Goal: Task Accomplishment & Management: Complete application form

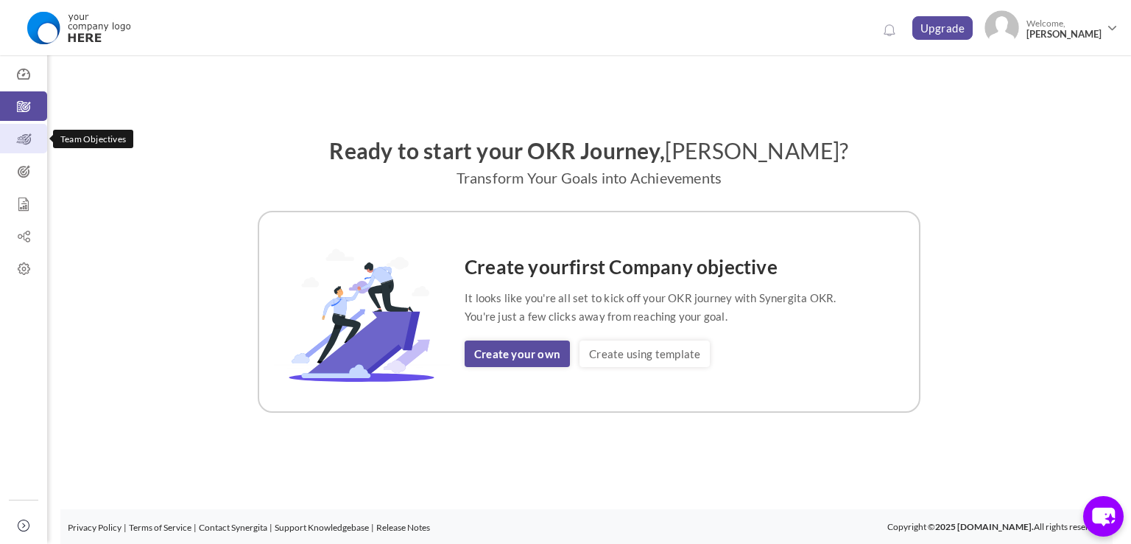
click at [29, 138] on icon at bounding box center [23, 139] width 47 height 15
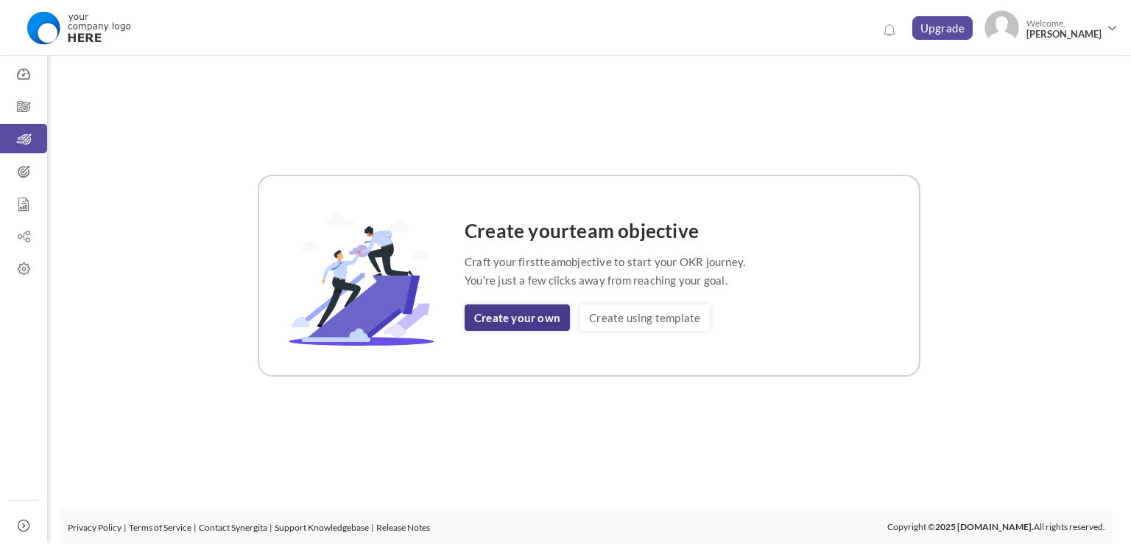
click at [519, 316] on link "Create your own" at bounding box center [517, 317] width 105 height 27
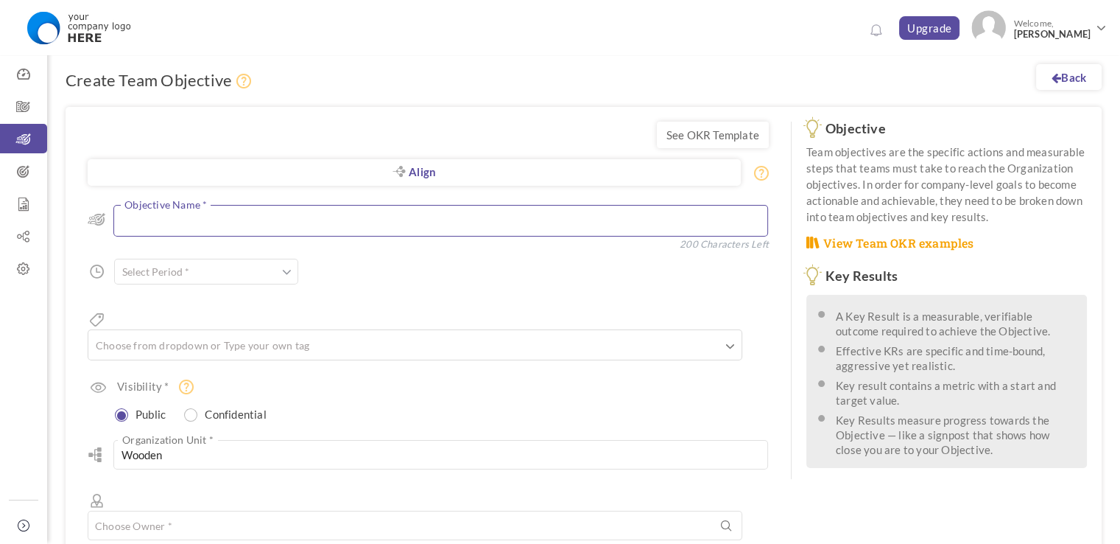
click at [177, 222] on textarea at bounding box center [440, 221] width 655 height 32
click at [186, 260] on input "text" at bounding box center [206, 272] width 184 height 26
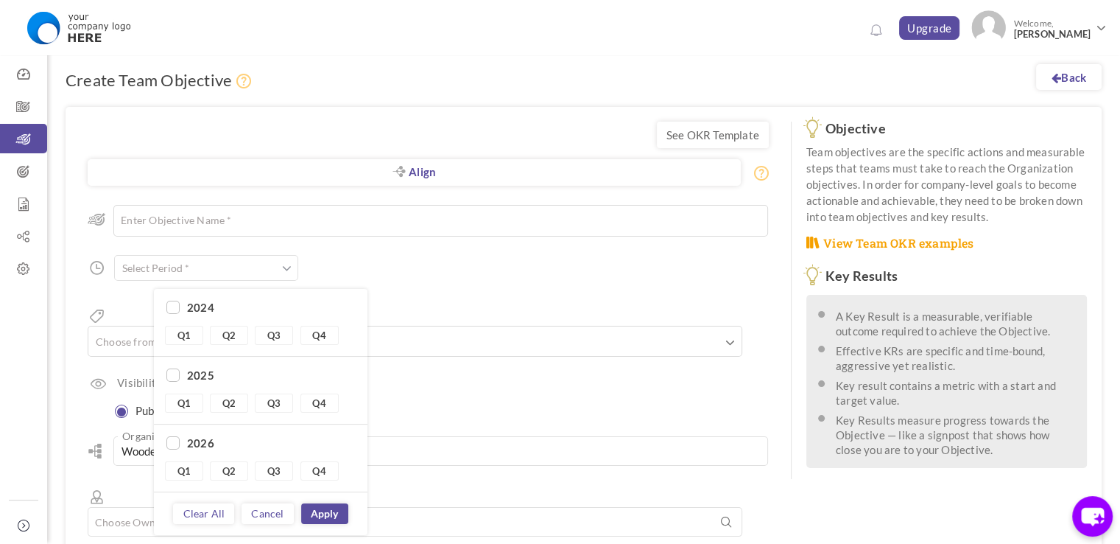
click at [557, 286] on div "Align Objective All Company Team Choose Objective Enter Objective Name * 200 Ch…" at bounding box center [428, 371] width 681 height 365
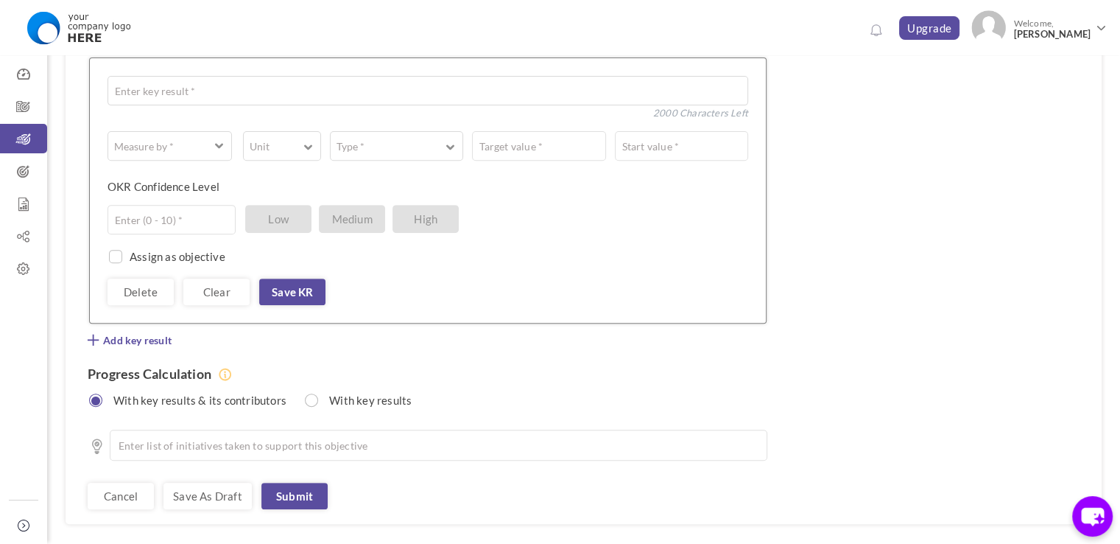
scroll to position [566, 0]
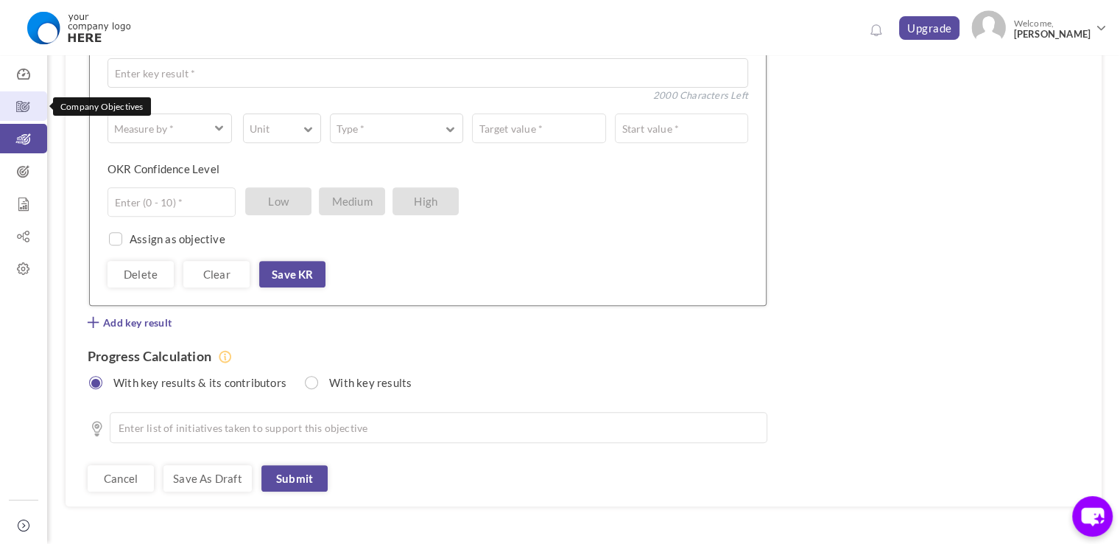
click at [20, 111] on icon at bounding box center [23, 106] width 47 height 15
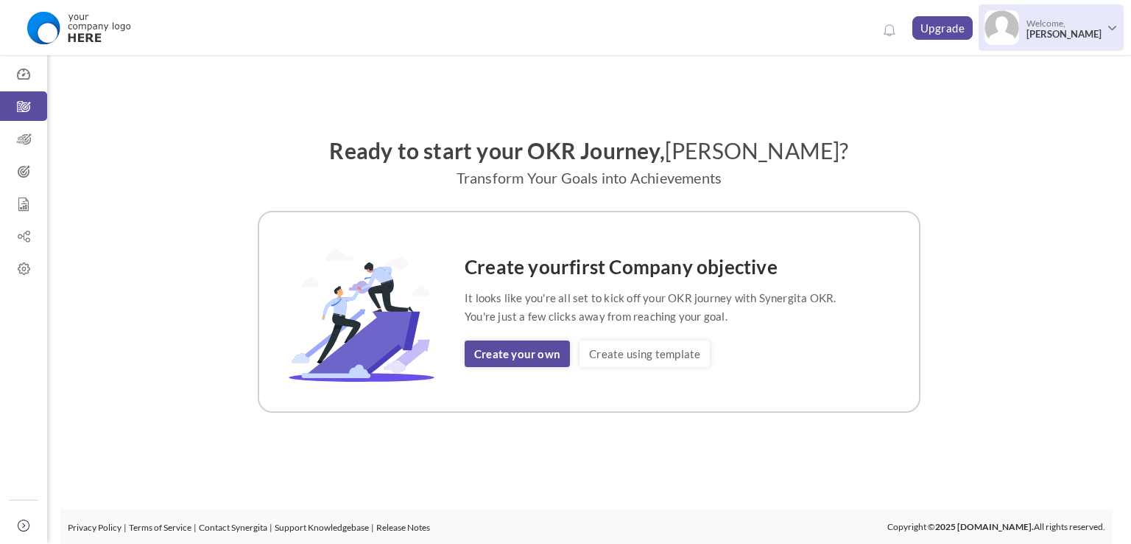
click at [1087, 33] on span "[PERSON_NAME]" at bounding box center [1064, 34] width 75 height 11
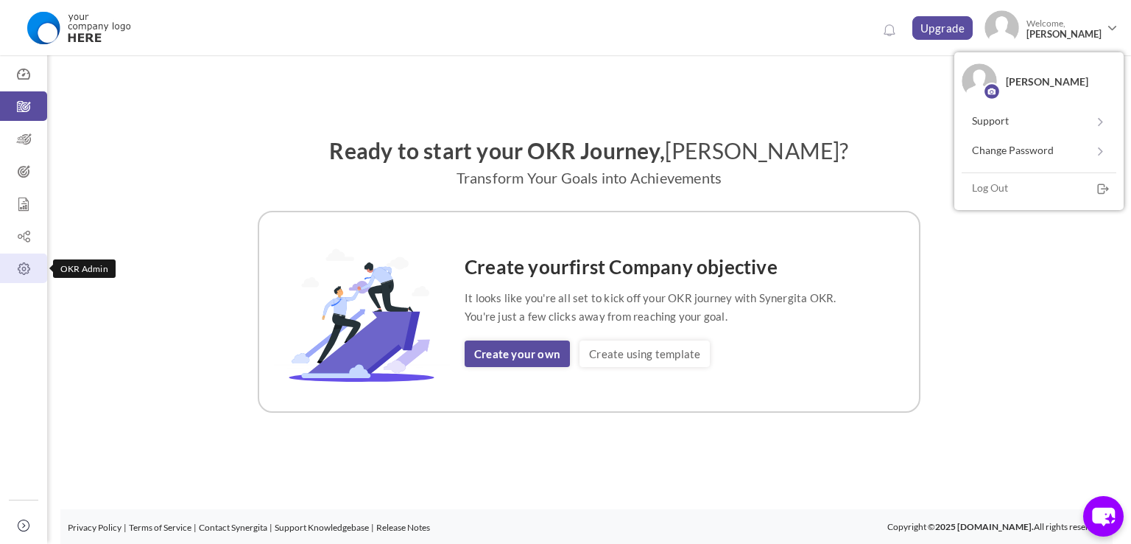
click at [24, 263] on icon at bounding box center [23, 269] width 47 height 15
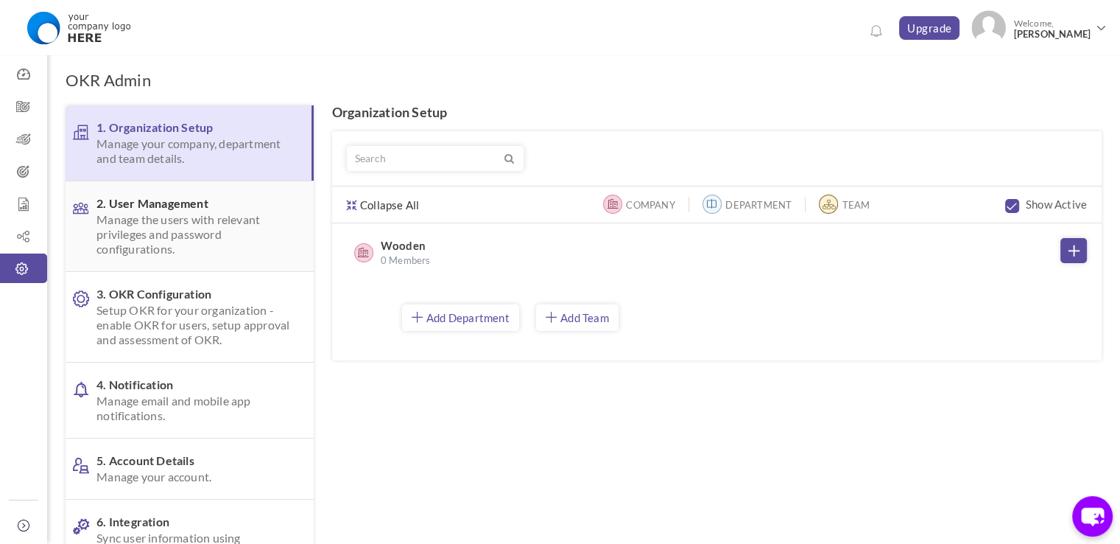
click at [184, 231] on span "Manage the users with relevant privileges and password configurations." at bounding box center [193, 234] width 194 height 44
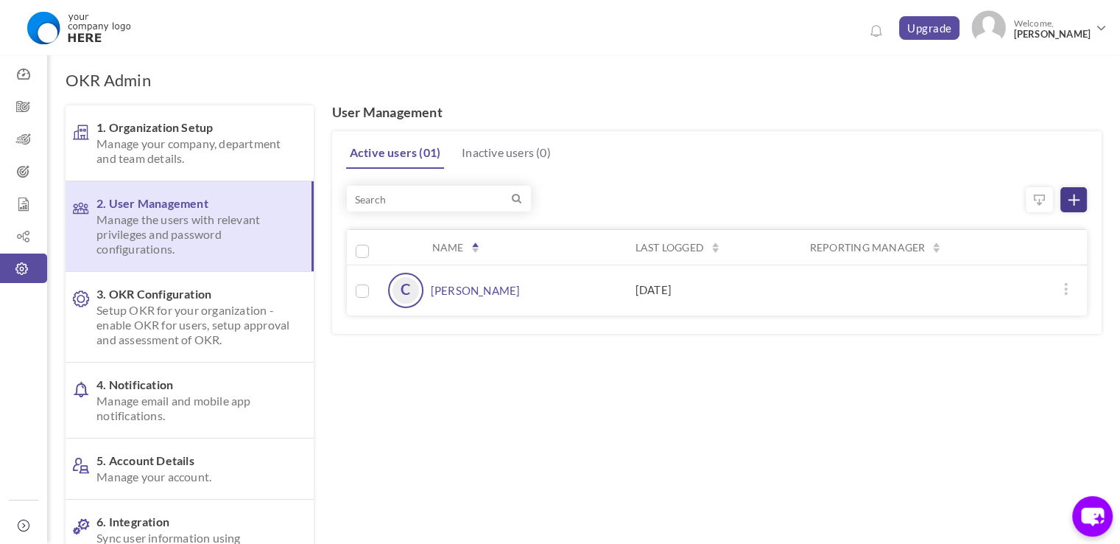
click at [1075, 200] on icon at bounding box center [1074, 199] width 11 height 11
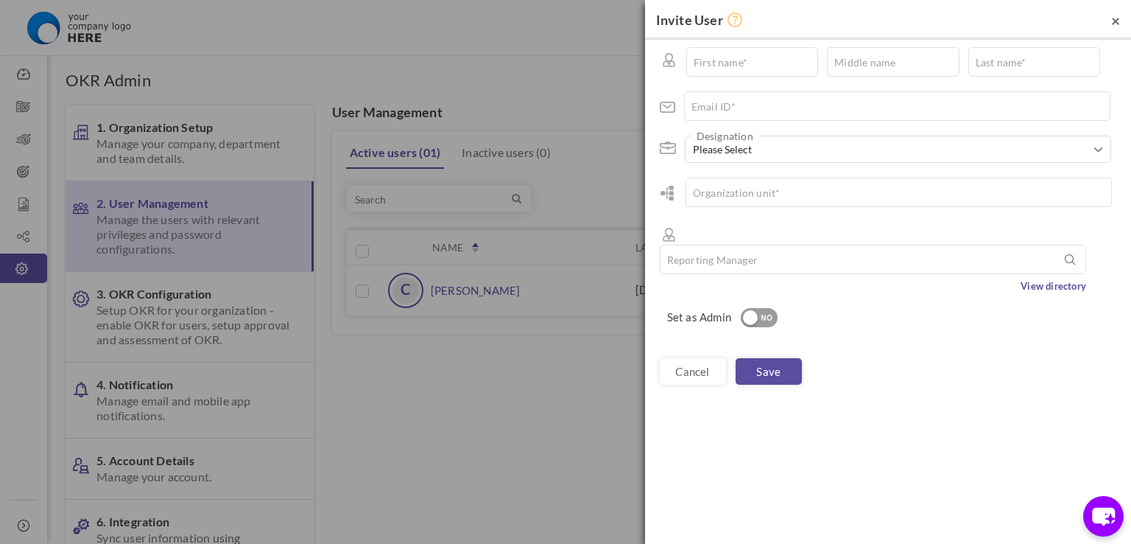
click at [1112, 18] on span "×" at bounding box center [1116, 20] width 9 height 18
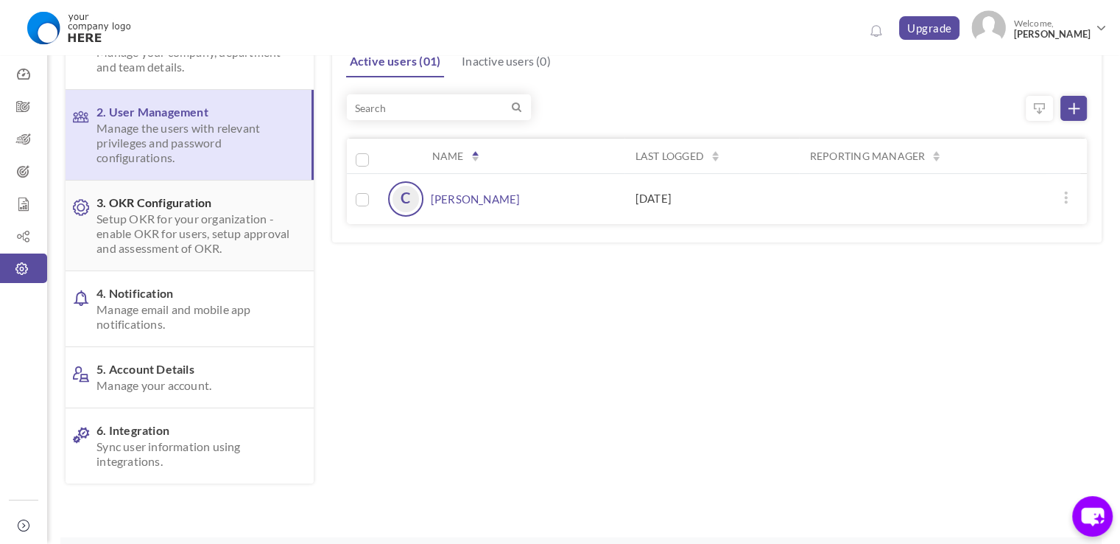
scroll to position [119, 0]
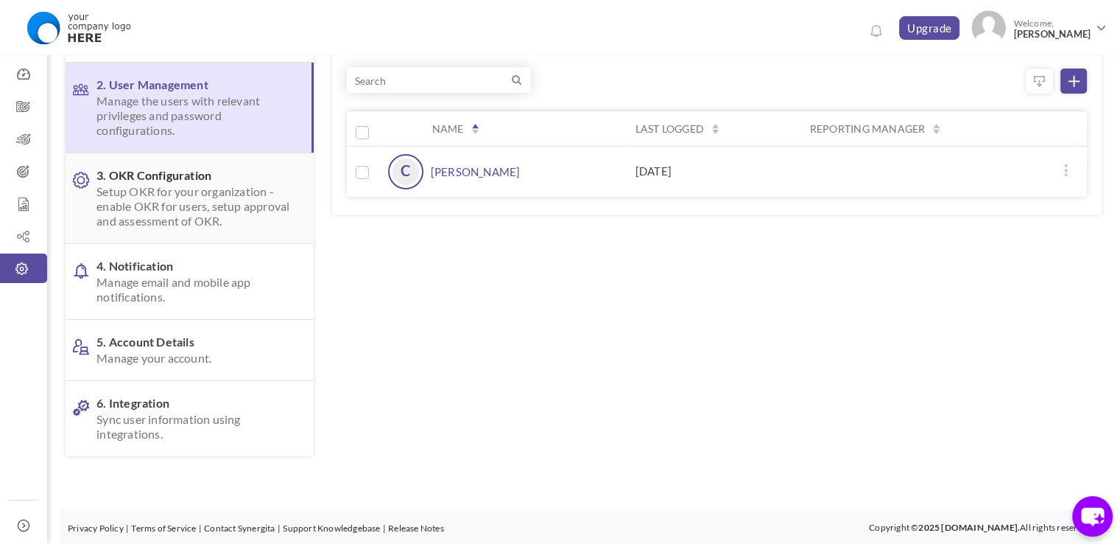
click at [185, 219] on span "Setup OKR for your organization - enable OKR for users, setup approval and asse…" at bounding box center [193, 206] width 194 height 44
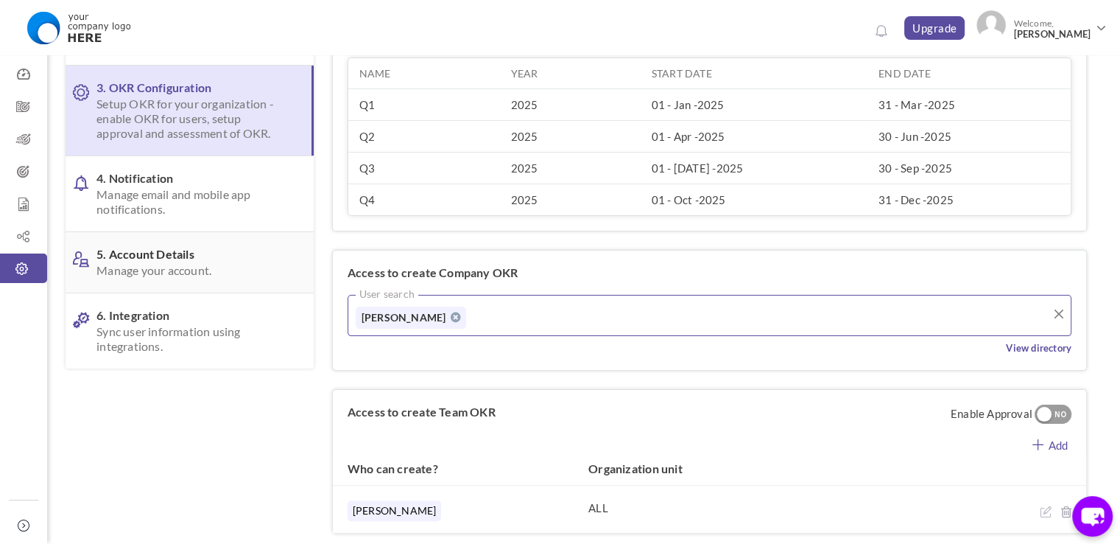
scroll to position [221, 0]
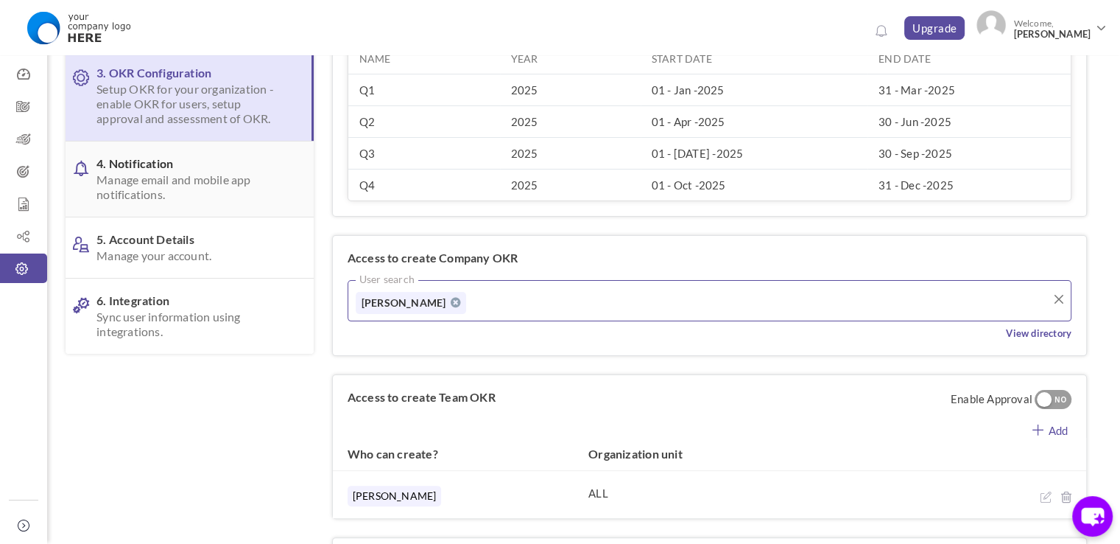
click at [189, 178] on span "Manage email and mobile app notifications." at bounding box center [193, 186] width 194 height 29
click at [189, 178] on body "Trial Extended! Subscribe to continue using all the features. 0 Upgrade Upgrade…" at bounding box center [560, 51] width 1120 height 544
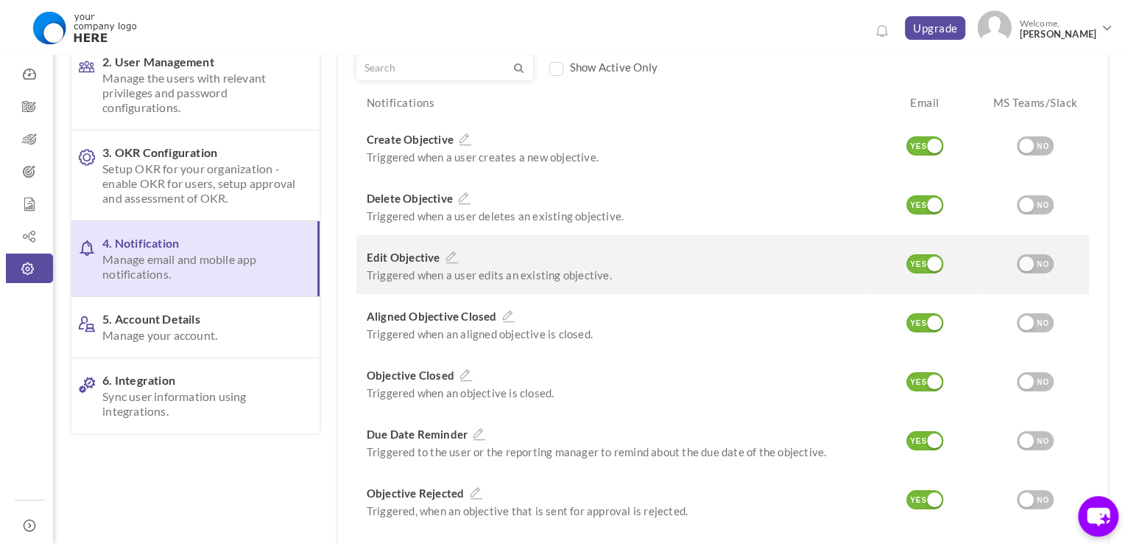
scroll to position [147, 0]
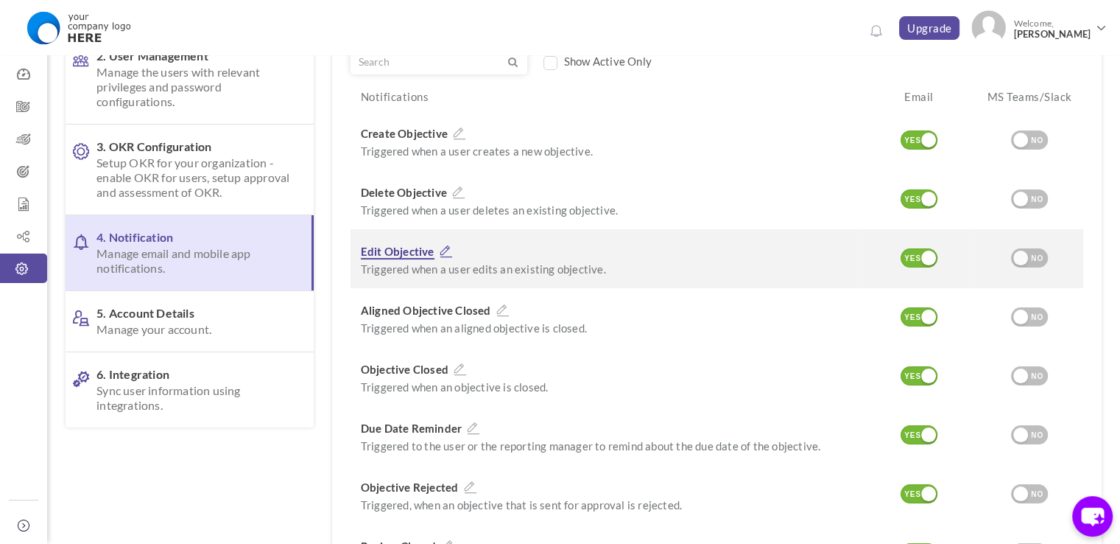
click at [439, 245] on icon at bounding box center [446, 251] width 19 height 13
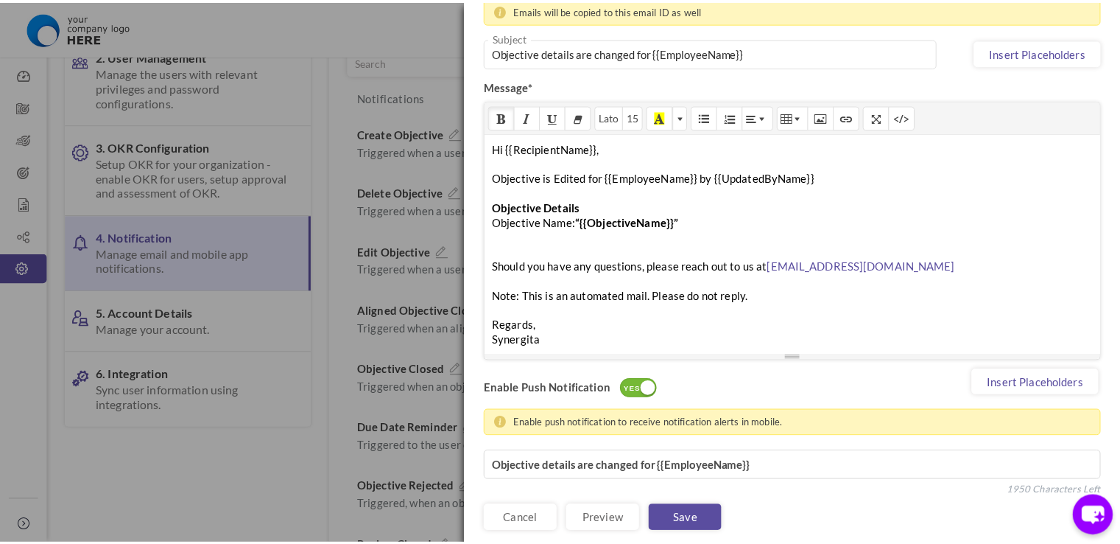
scroll to position [0, 0]
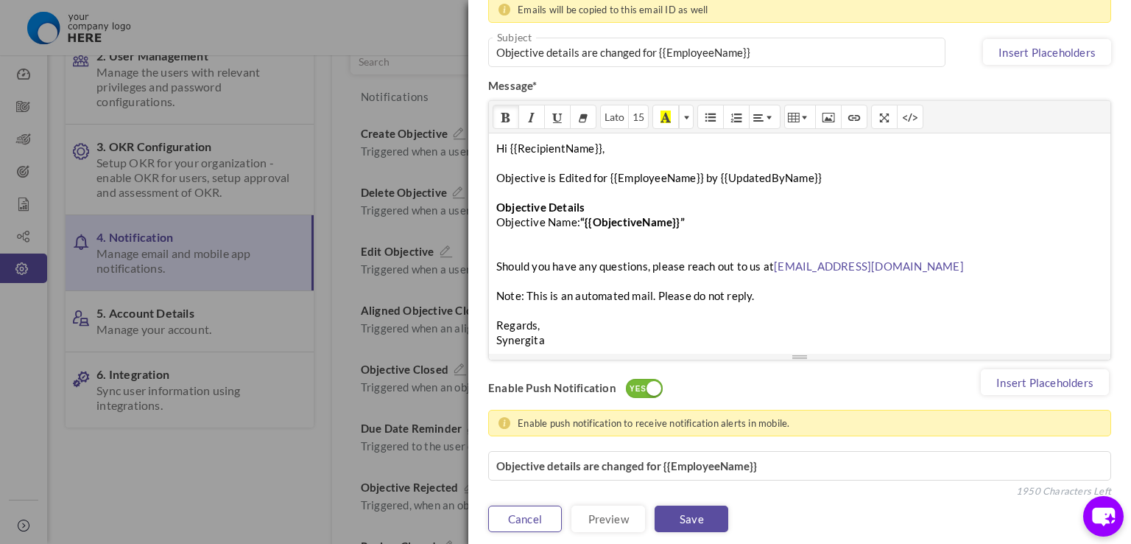
click at [529, 505] on link "Cancel" at bounding box center [525, 518] width 74 height 27
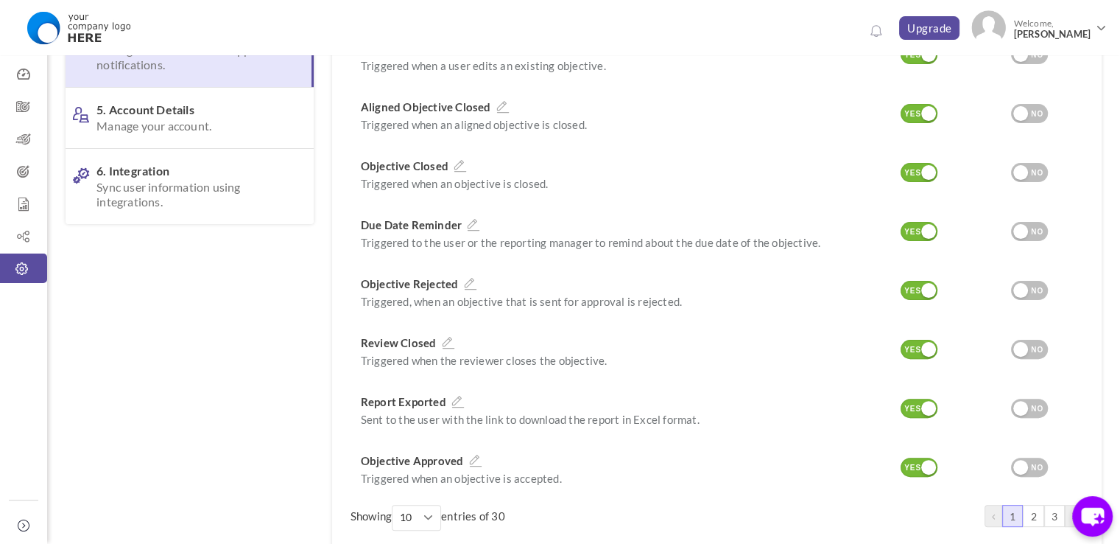
scroll to position [368, 0]
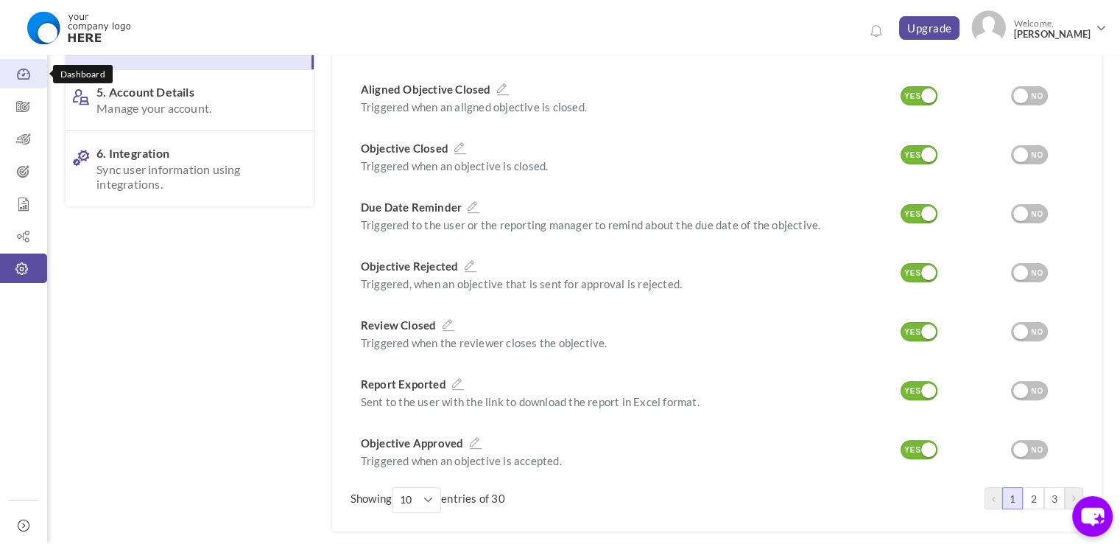
click at [28, 80] on icon at bounding box center [23, 74] width 47 height 15
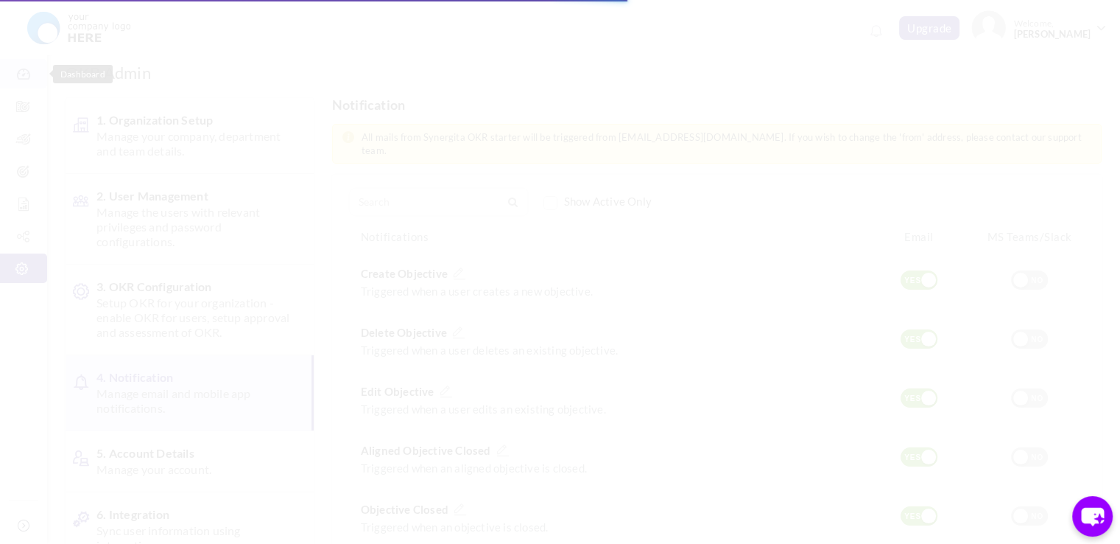
scroll to position [0, 0]
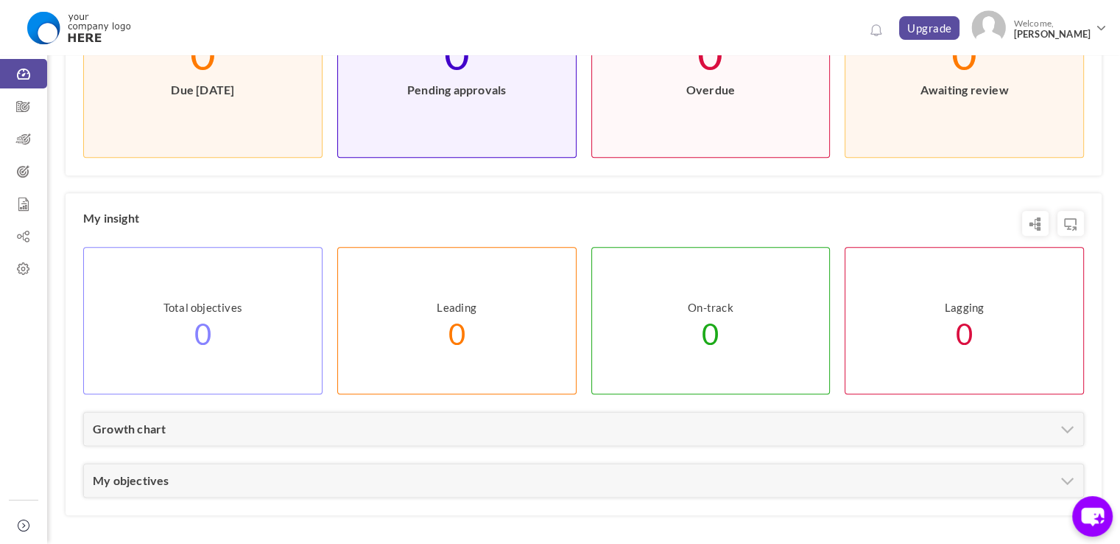
scroll to position [625, 0]
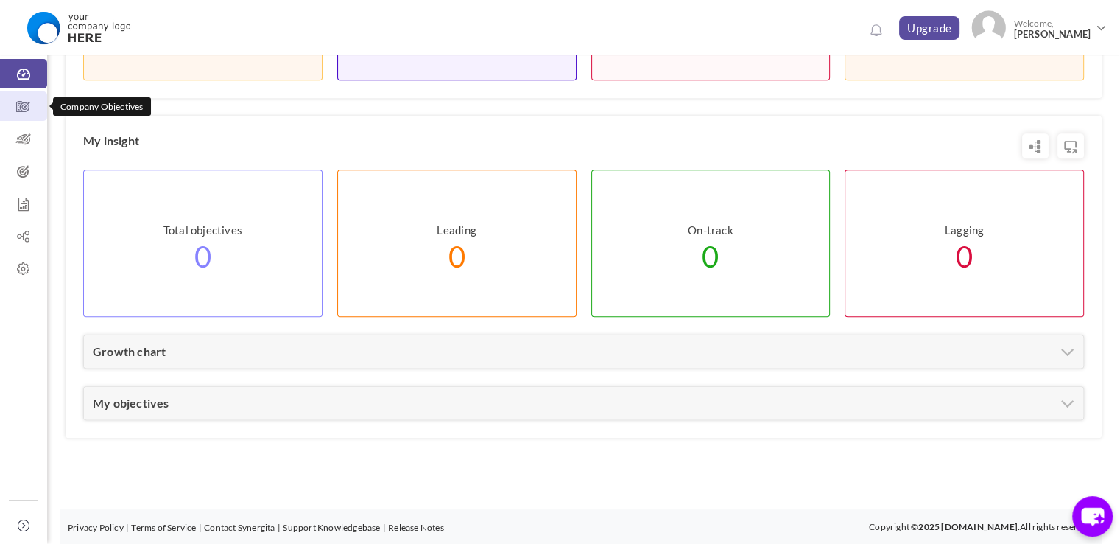
click at [31, 113] on icon at bounding box center [23, 106] width 47 height 15
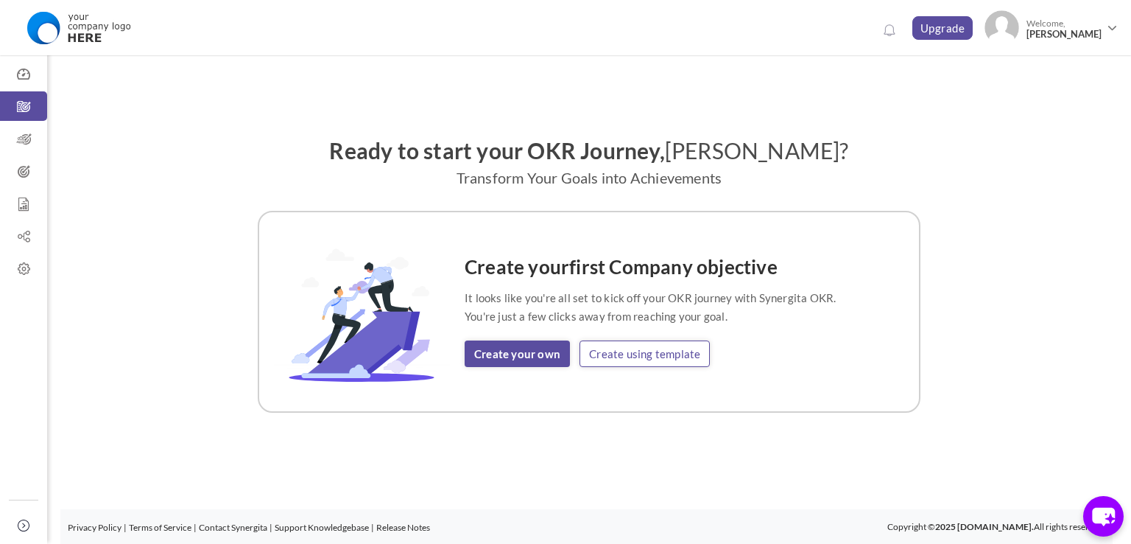
click at [628, 351] on link "Create using template" at bounding box center [645, 353] width 130 height 27
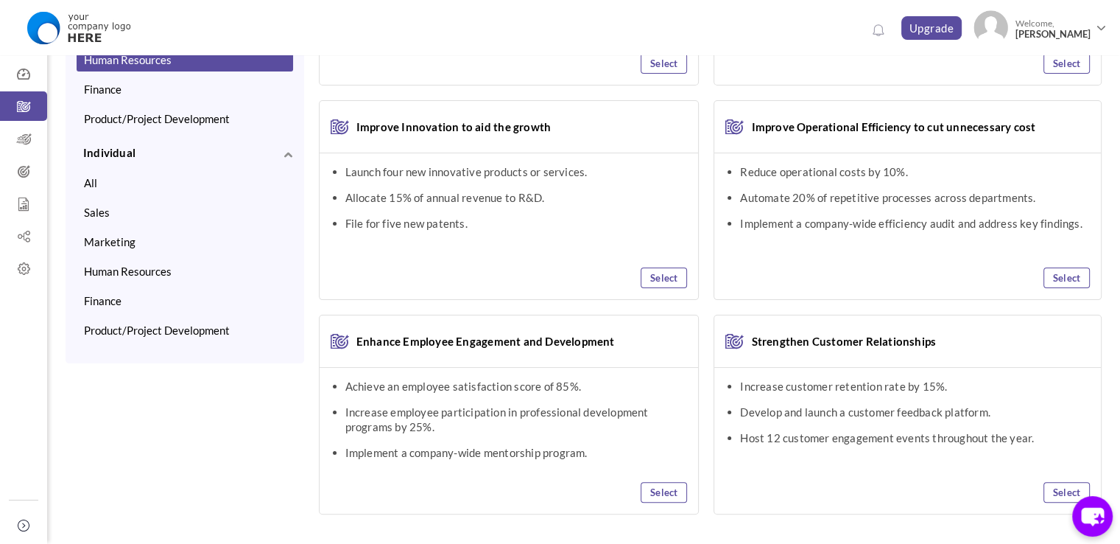
scroll to position [65, 0]
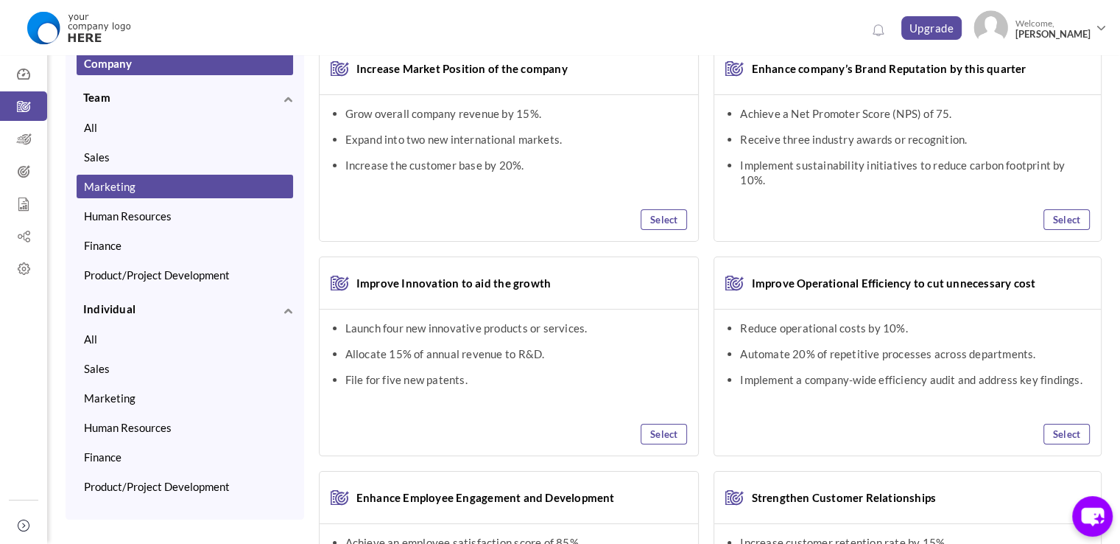
click at [128, 192] on button "Marketing" at bounding box center [185, 187] width 217 height 24
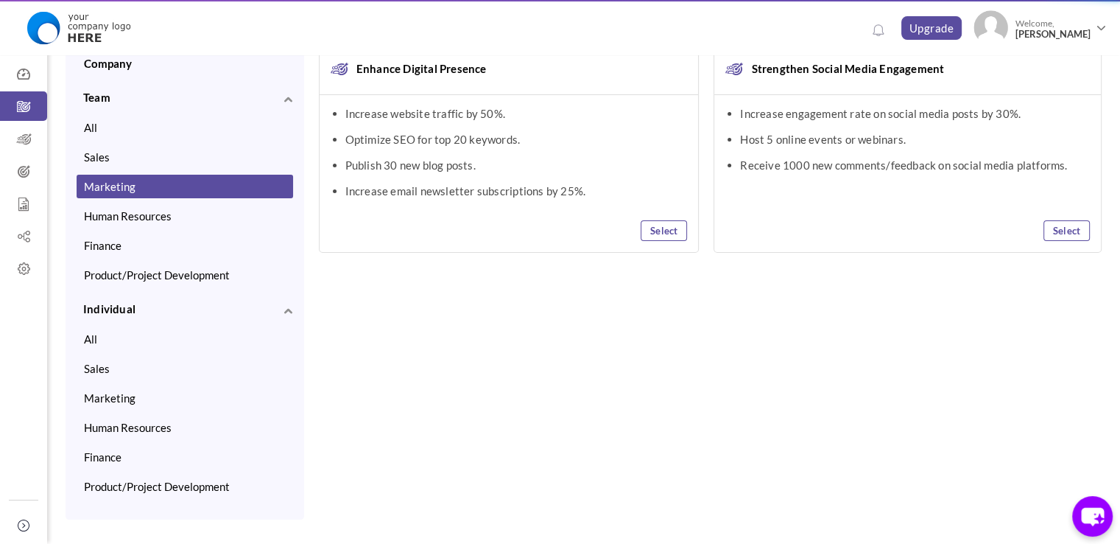
scroll to position [0, 0]
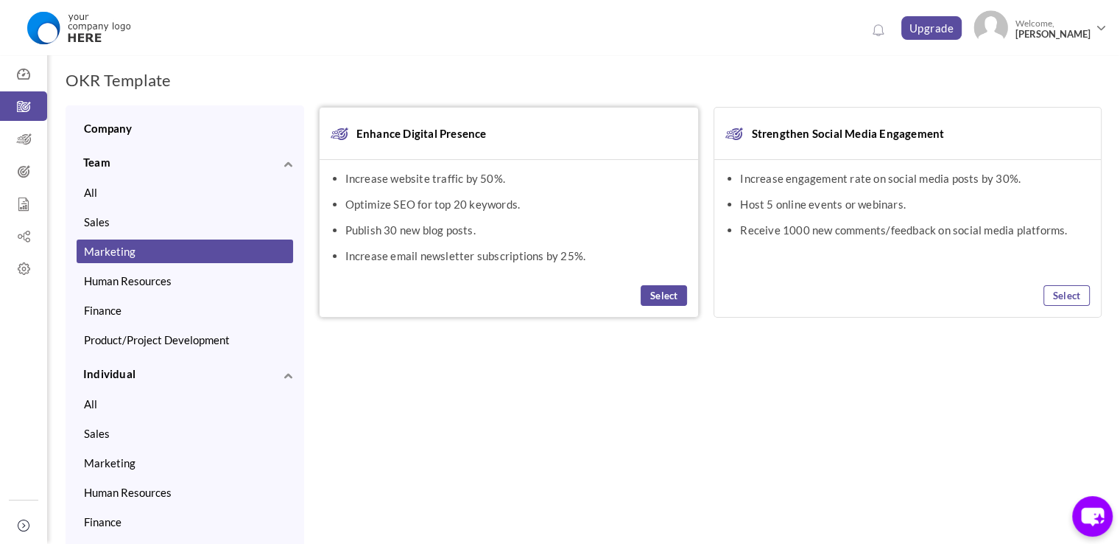
click at [657, 301] on link "Select" at bounding box center [664, 295] width 46 height 21
click at [1047, 86] on link "View Selected OKR (1)" at bounding box center [1048, 83] width 108 height 27
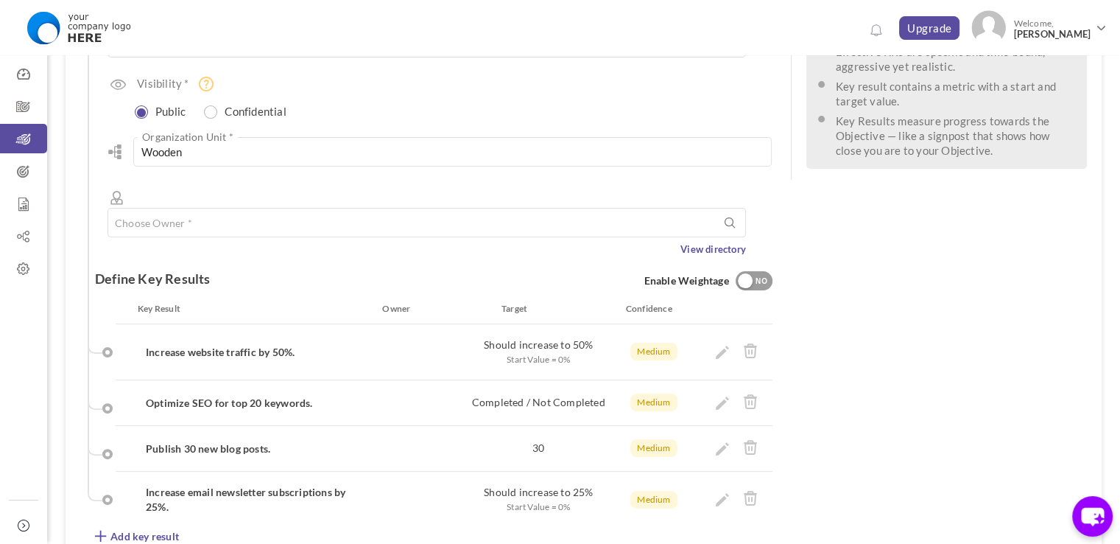
scroll to position [511, 0]
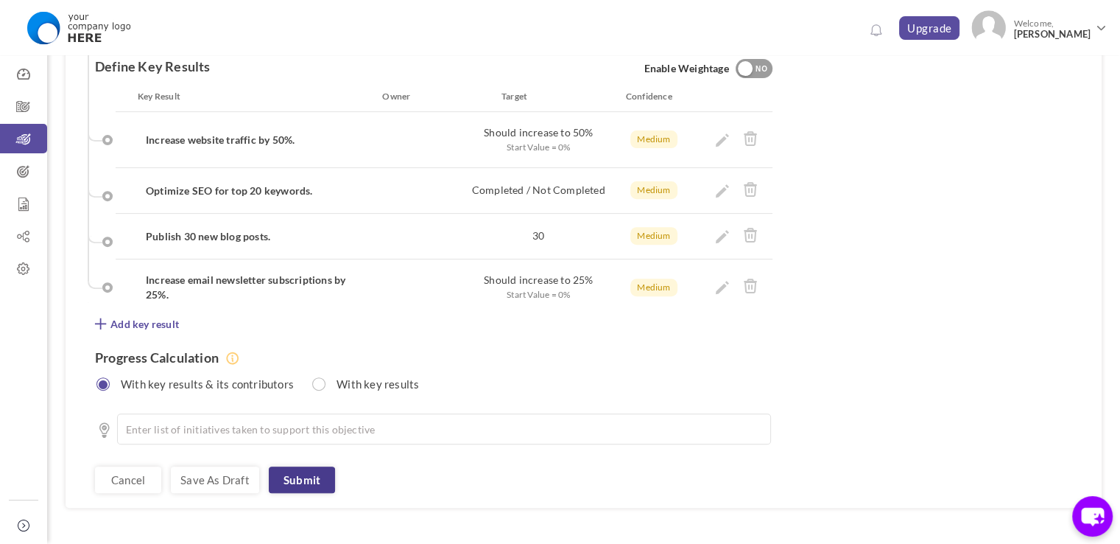
click at [303, 466] on link "Submit" at bounding box center [302, 479] width 66 height 27
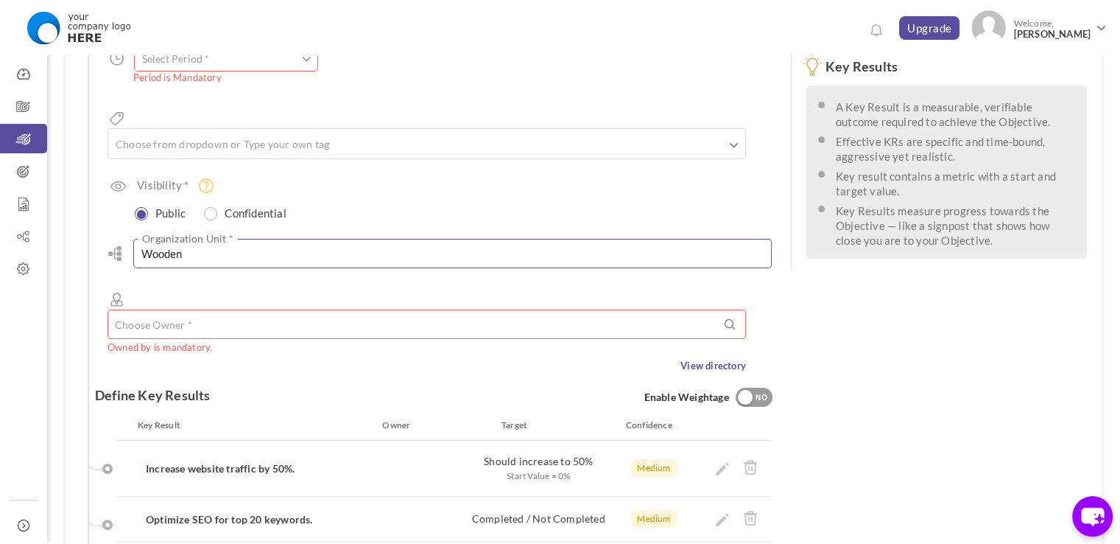
scroll to position [147, 0]
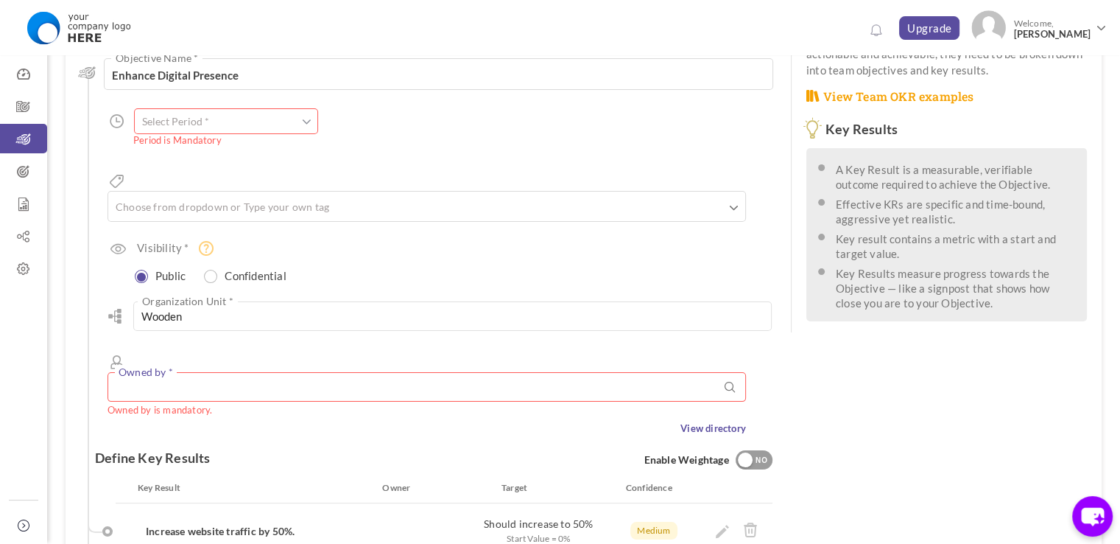
click at [218, 372] on input "text" at bounding box center [427, 386] width 639 height 29
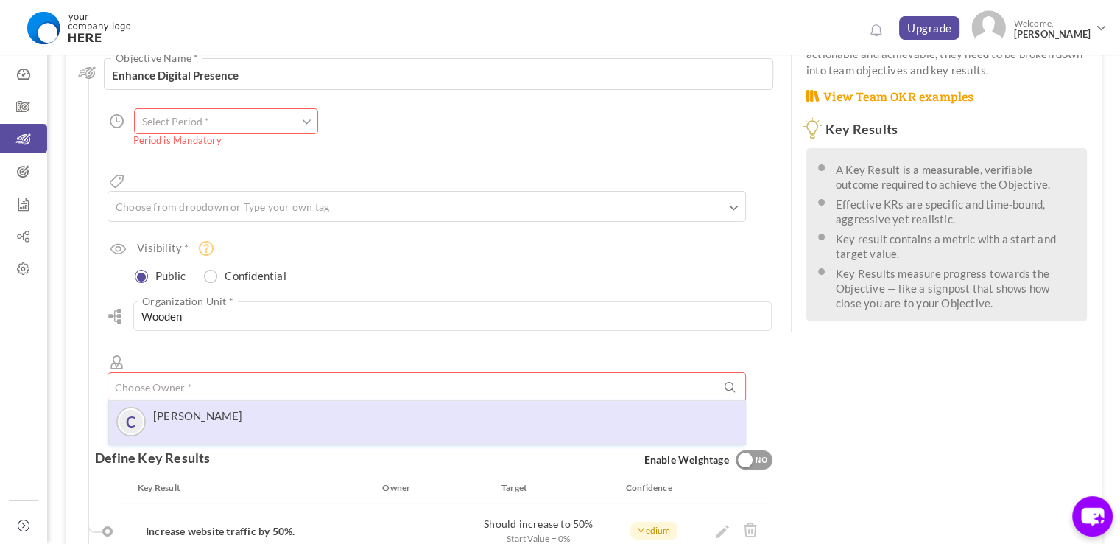
click at [225, 409] on label "[PERSON_NAME]" at bounding box center [198, 415] width 90 height 13
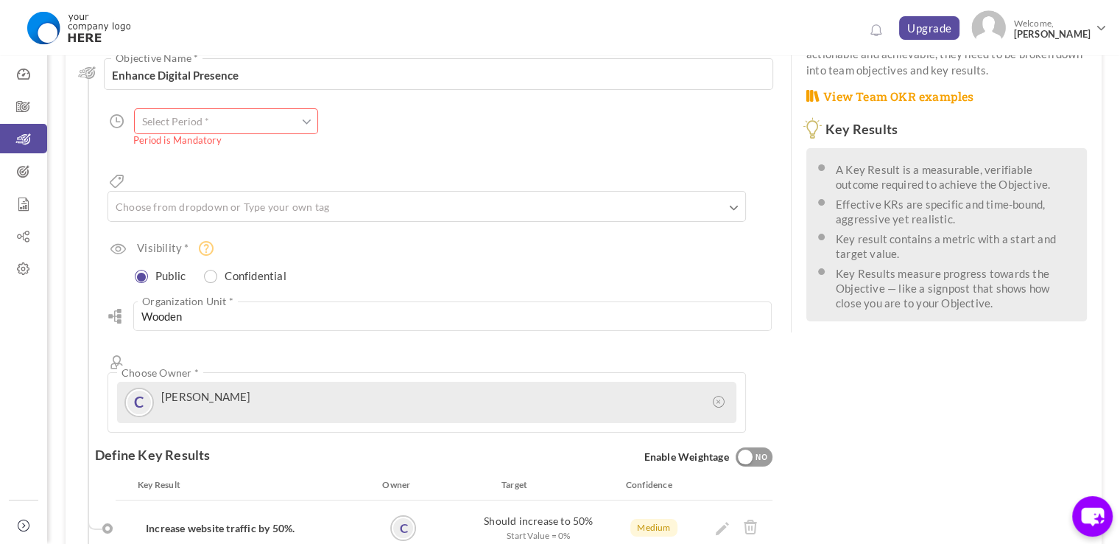
click at [208, 133] on input "text" at bounding box center [226, 121] width 184 height 26
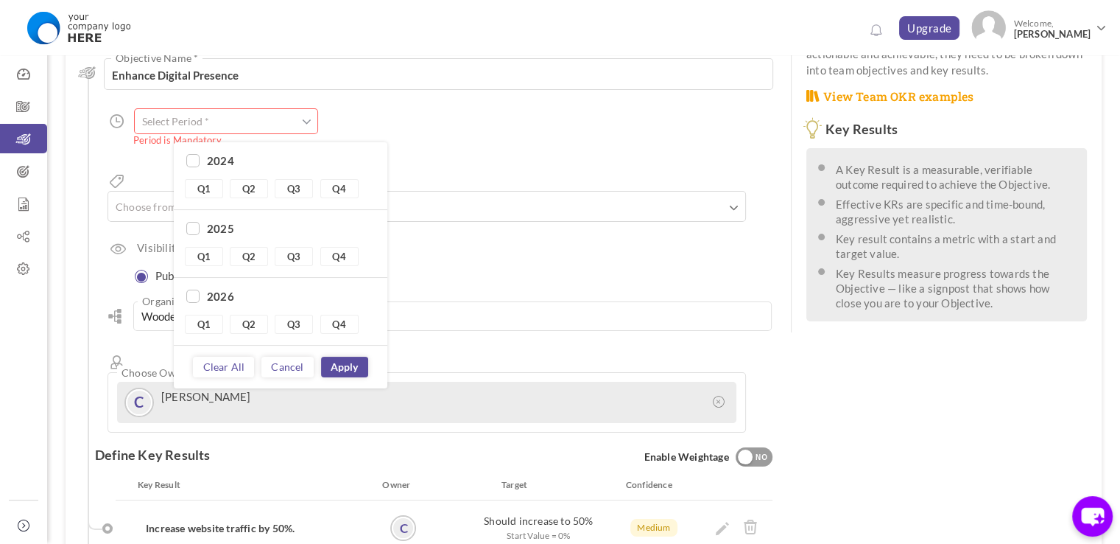
click at [296, 264] on link "Q3" at bounding box center [294, 256] width 38 height 19
type input "Q3 2025 - Q3 2025"
click at [362, 376] on link "Apply" at bounding box center [344, 367] width 47 height 21
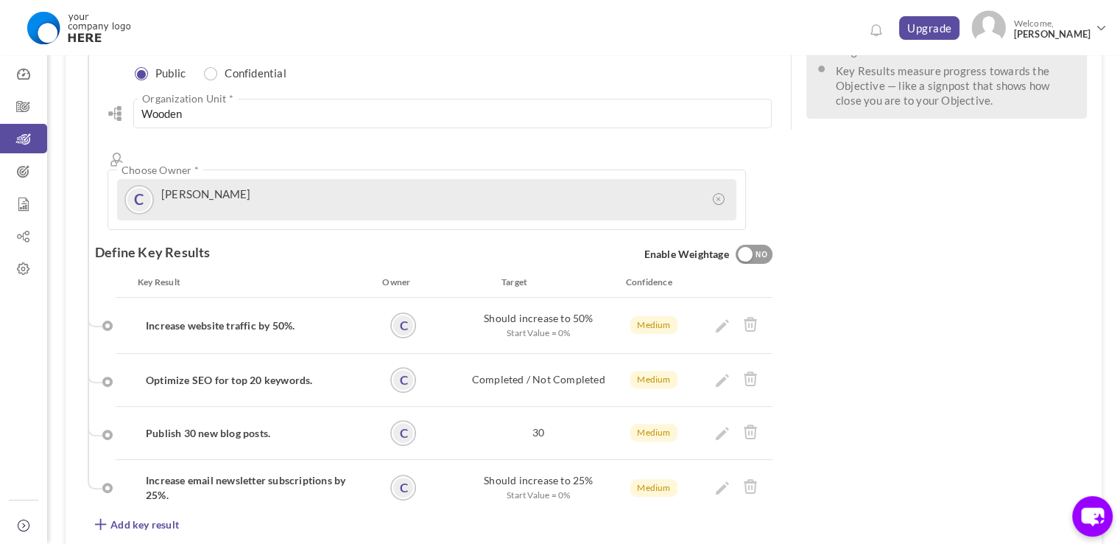
scroll to position [550, 0]
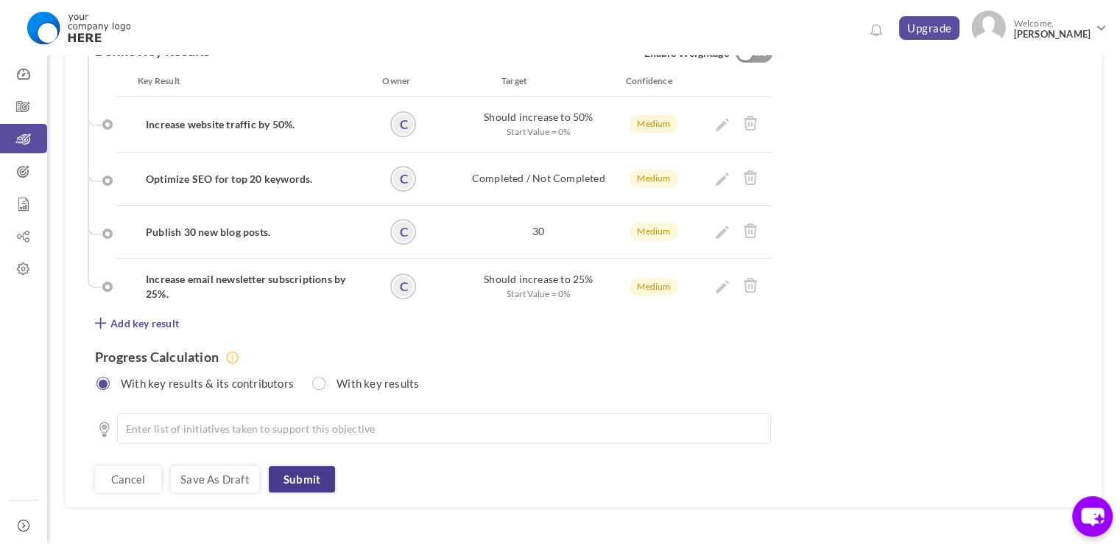
click at [295, 466] on link "Submit" at bounding box center [302, 479] width 66 height 27
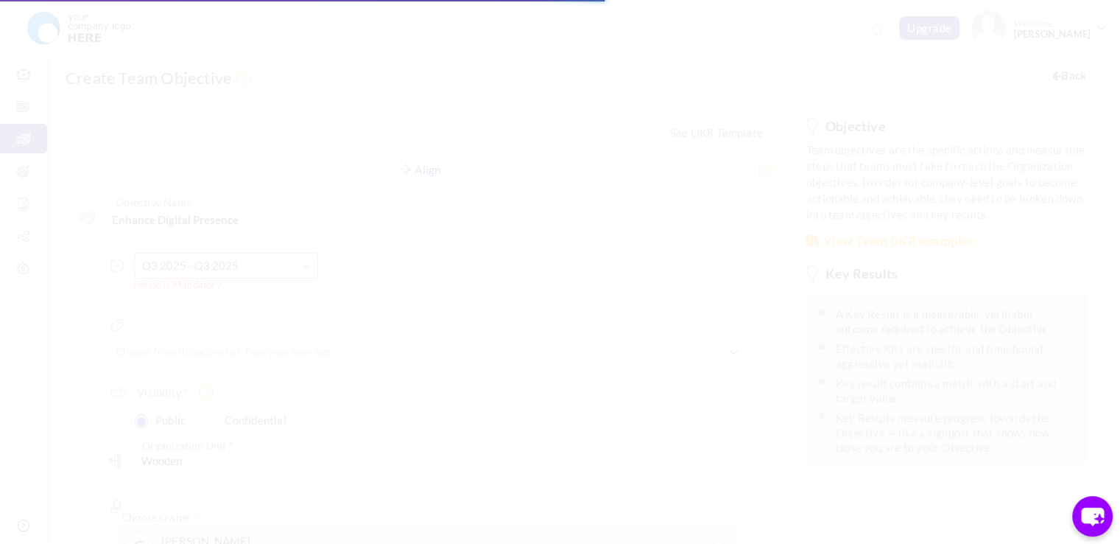
scroll to position [0, 0]
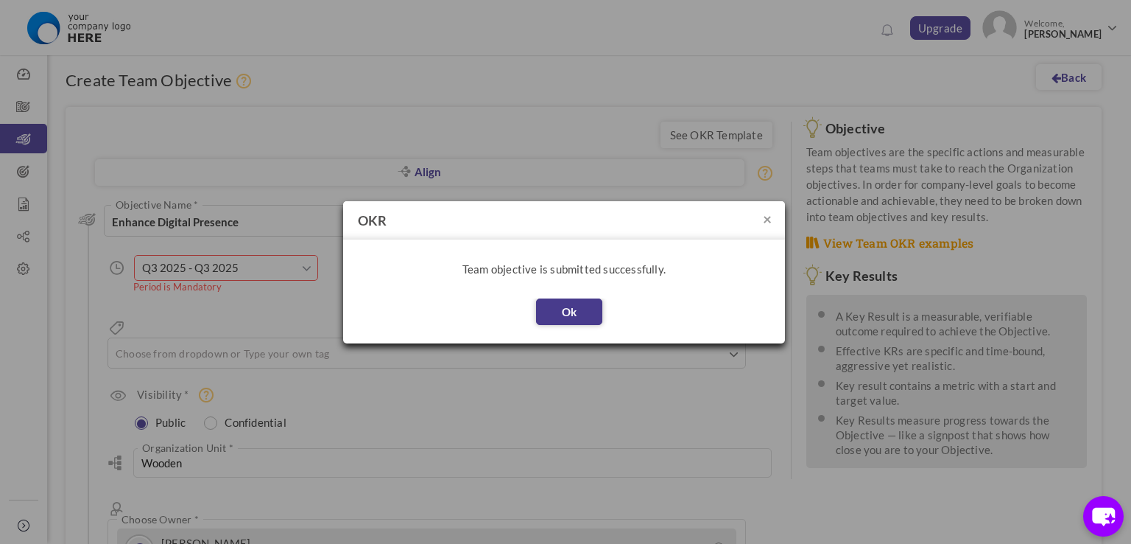
click at [569, 320] on button "Ok" at bounding box center [569, 311] width 66 height 27
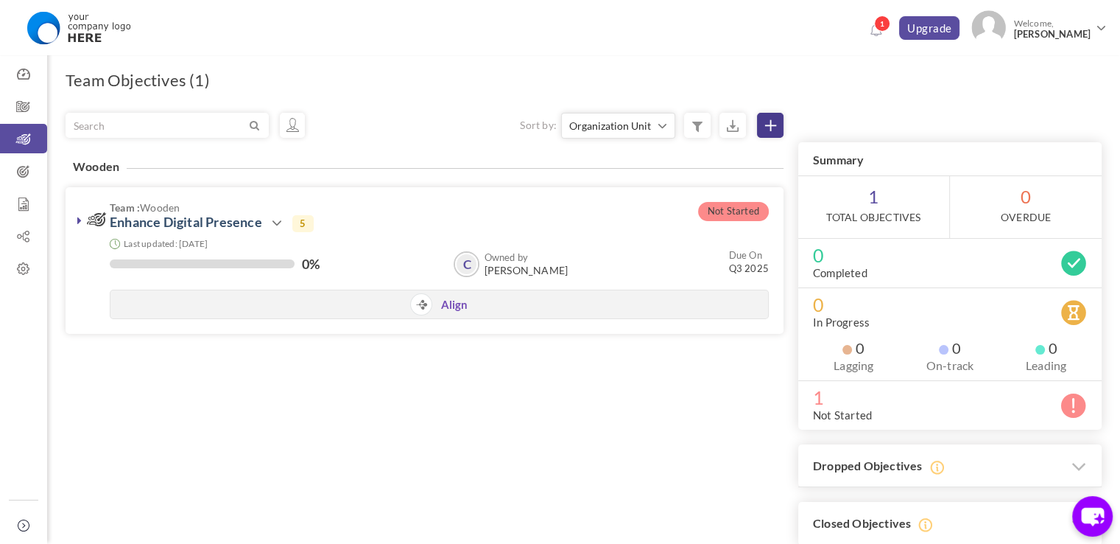
click at [768, 122] on icon at bounding box center [770, 125] width 11 height 11
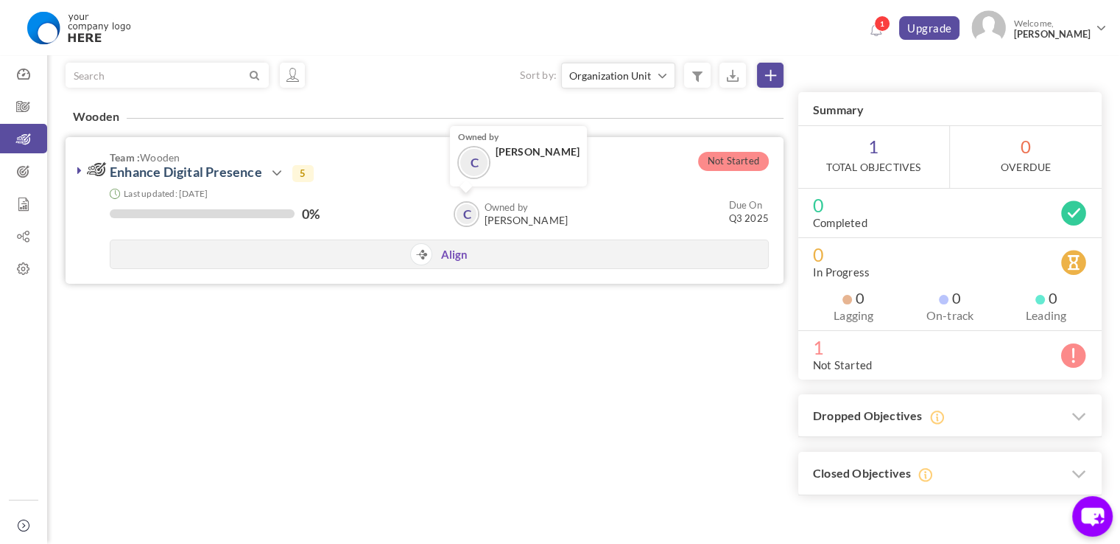
scroll to position [15, 0]
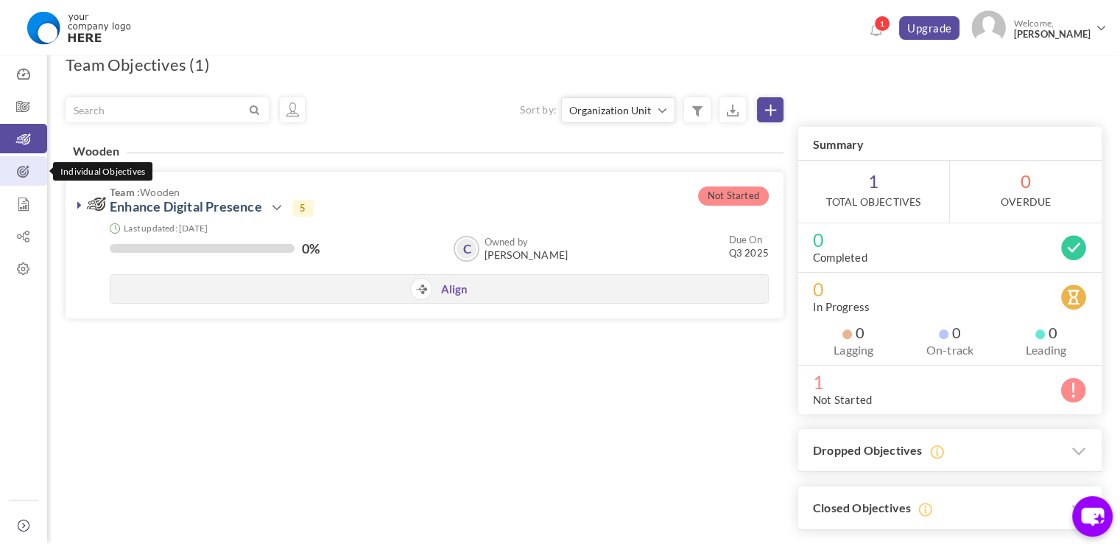
click at [23, 172] on icon at bounding box center [23, 171] width 47 height 15
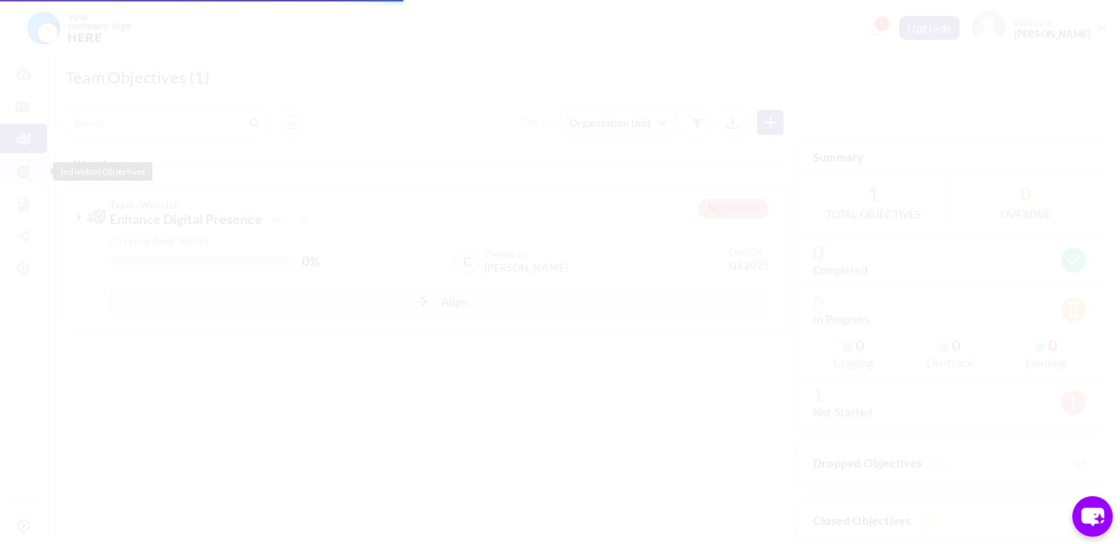
scroll to position [0, 0]
